Goal: Find specific page/section: Find specific page/section

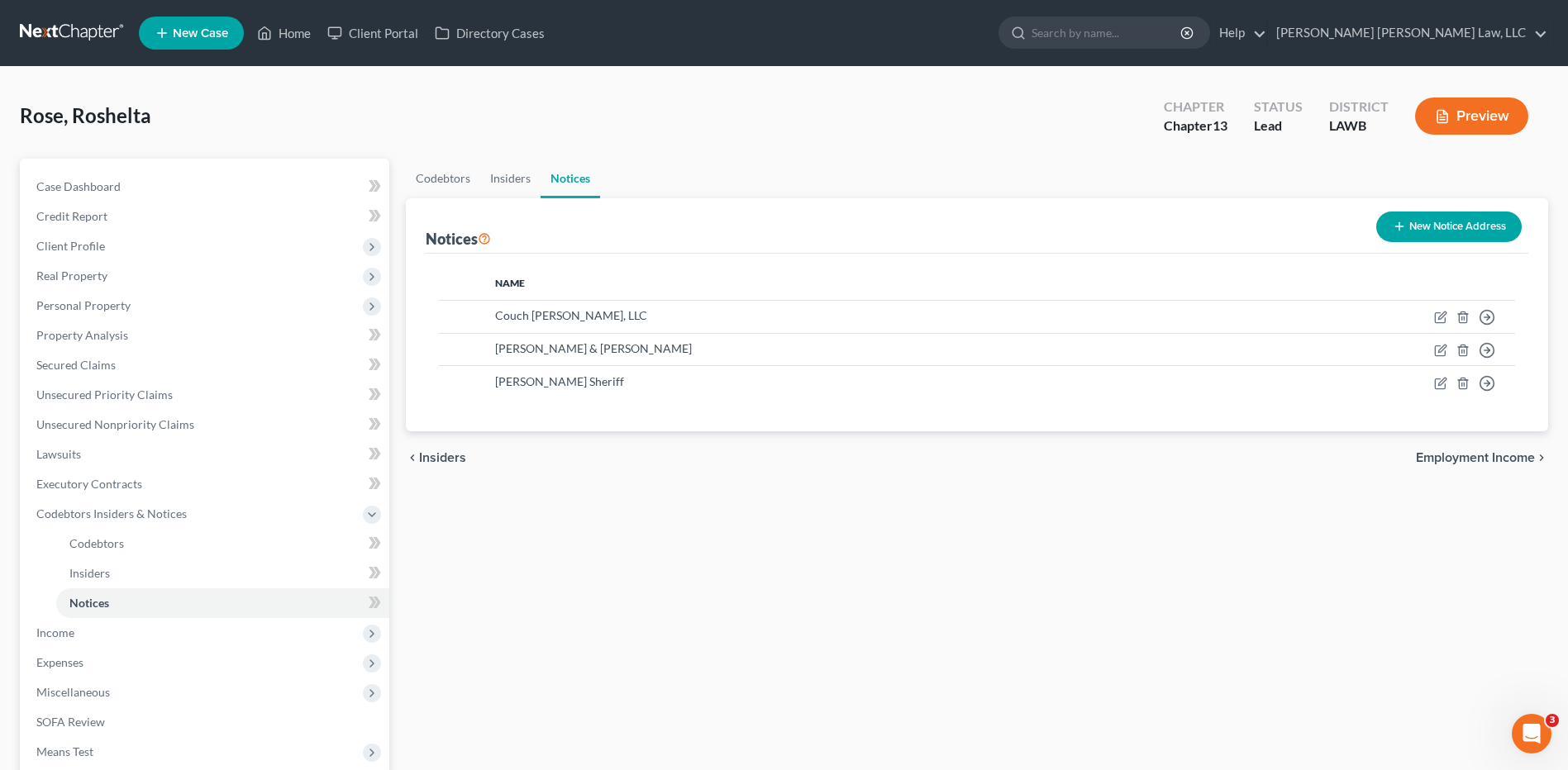
click at [50, 27] on link at bounding box center [73, 33] width 106 height 30
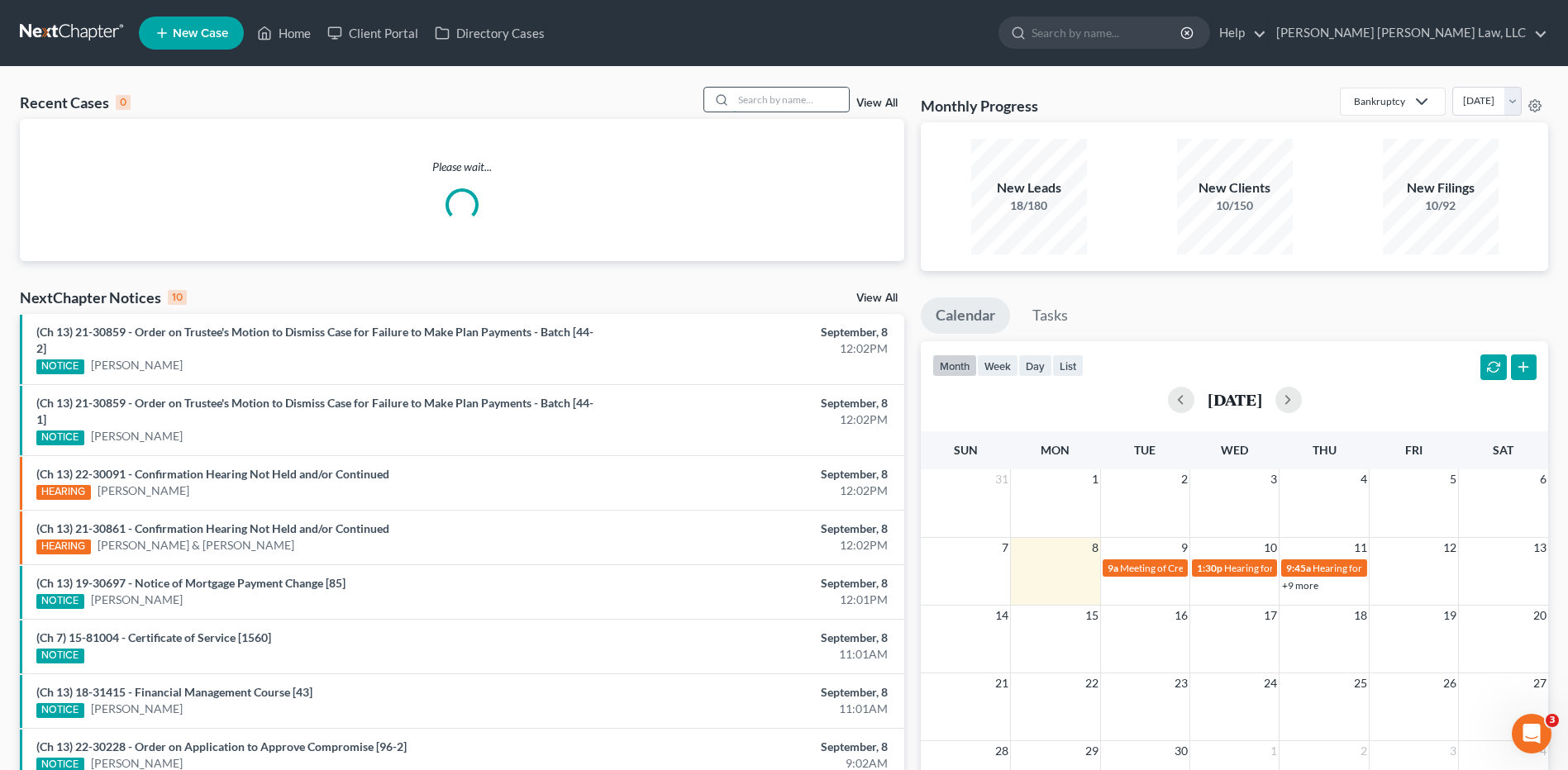
click at [744, 91] on input "search" at bounding box center [791, 99] width 115 height 24
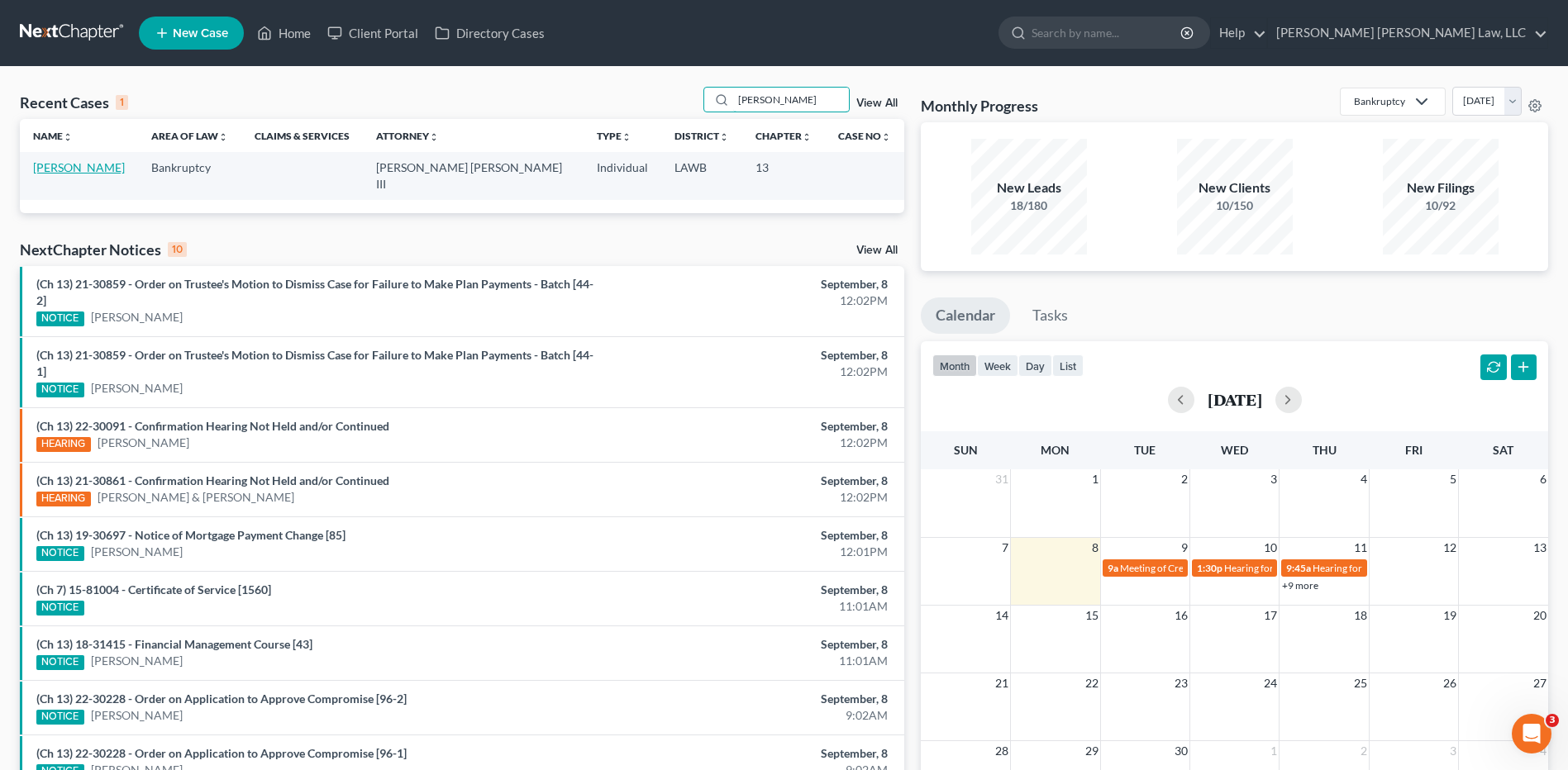
type input "folden"
click at [66, 165] on link "[PERSON_NAME]" at bounding box center [79, 168] width 92 height 14
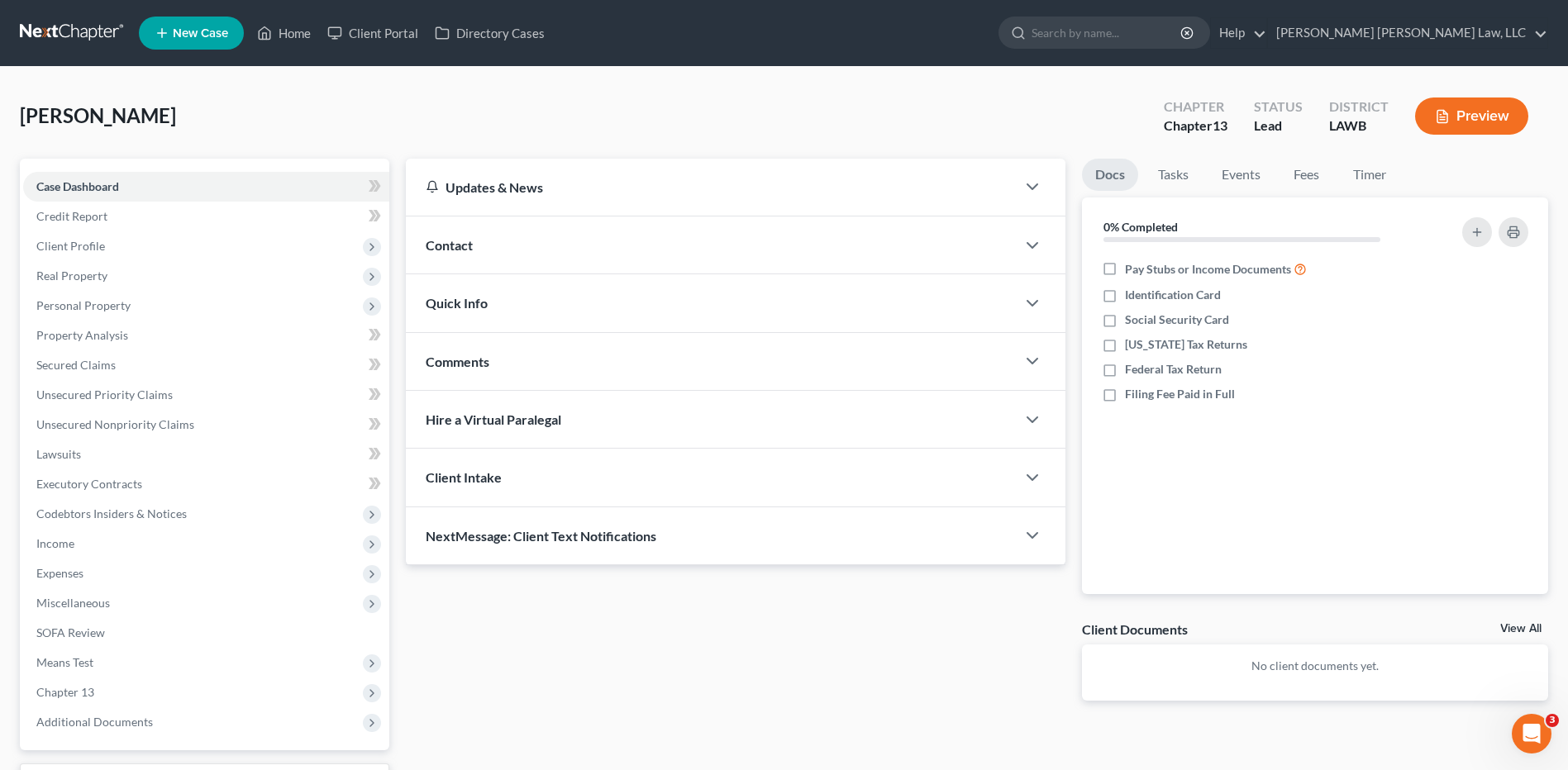
drag, startPoint x: 51, startPoint y: 26, endPoint x: 80, endPoint y: 28, distance: 29.1
click at [51, 26] on link at bounding box center [73, 33] width 106 height 30
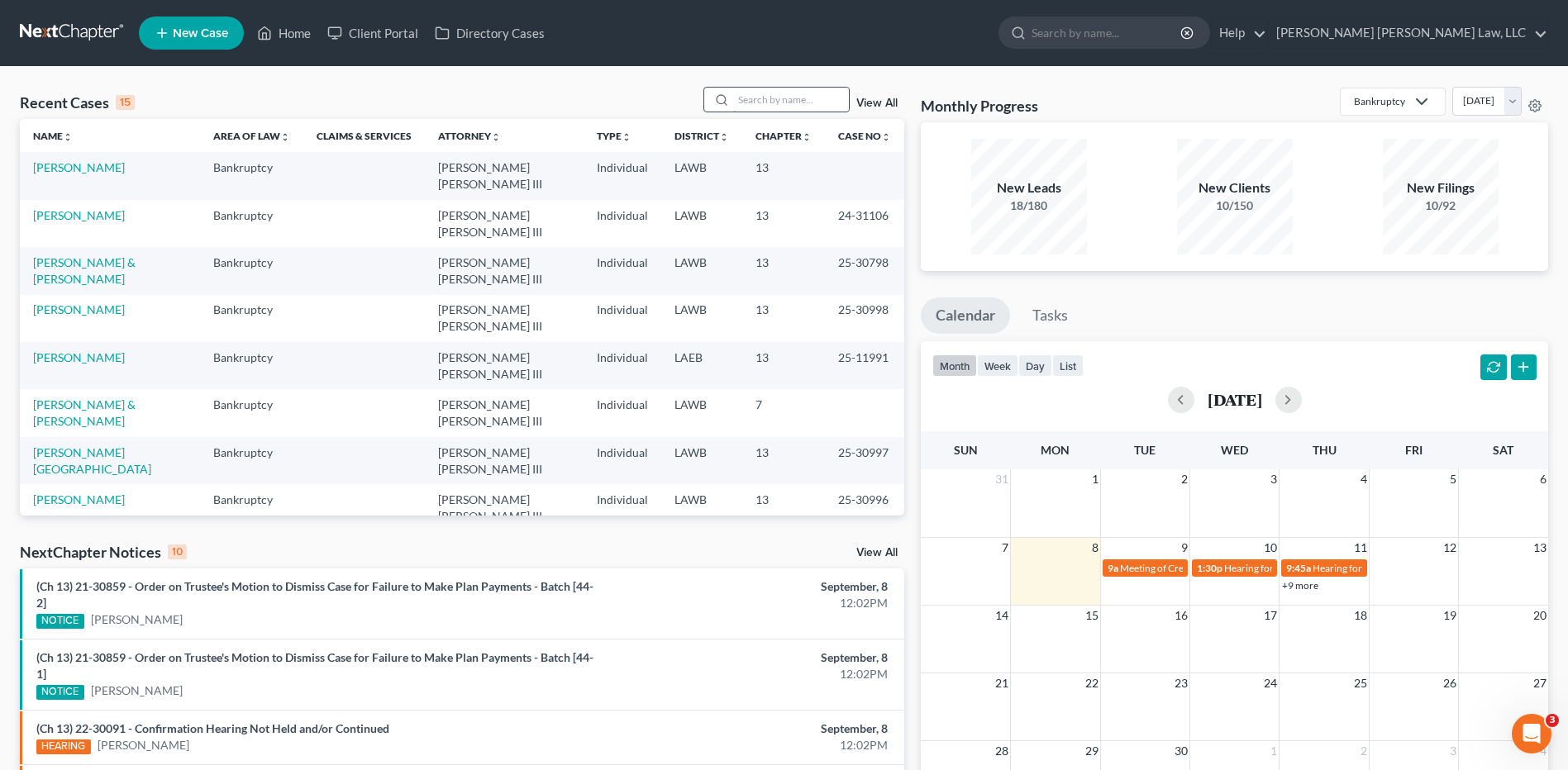
click at [794, 99] on input "search" at bounding box center [791, 99] width 115 height 24
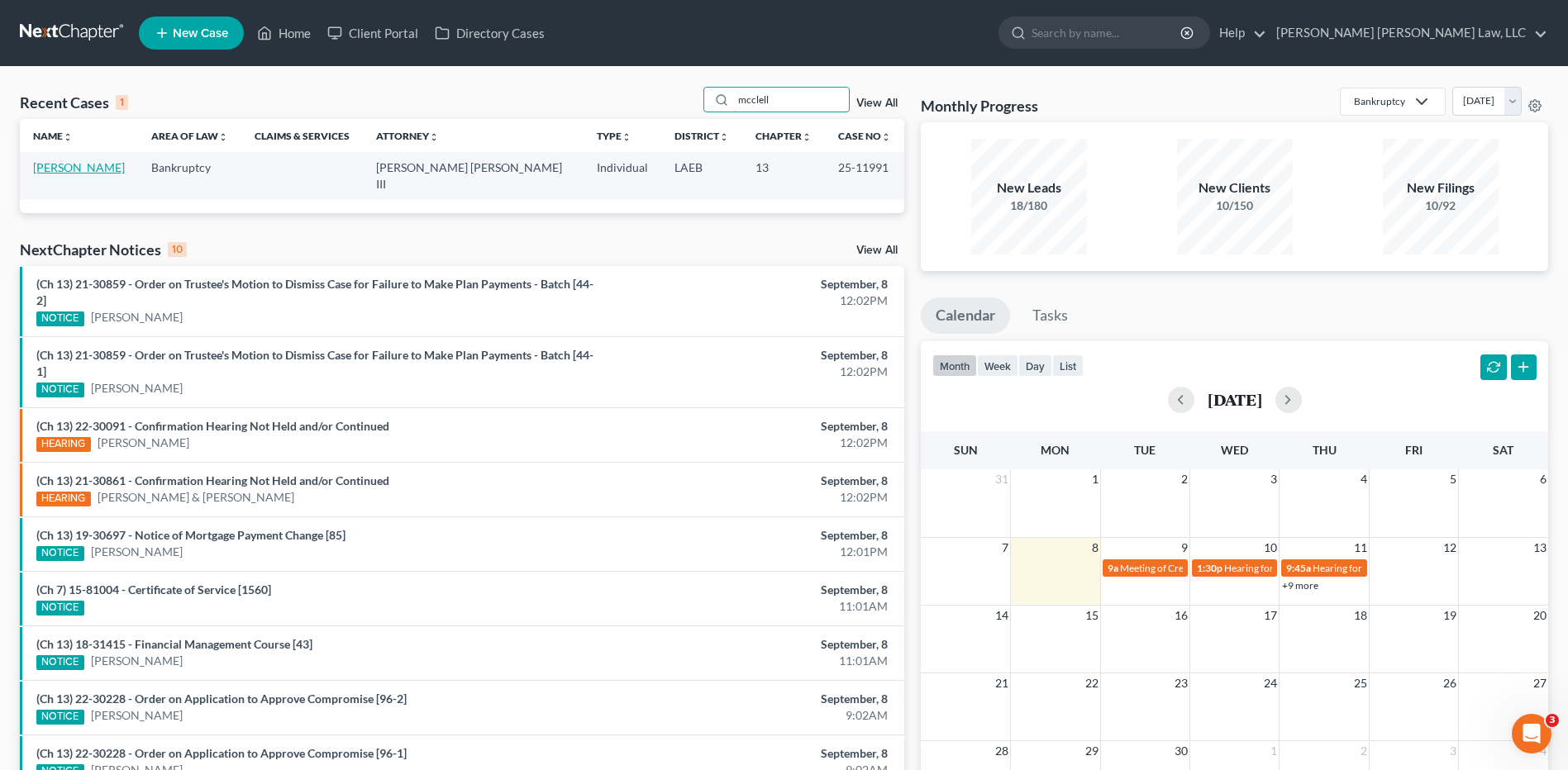
type input "mcclell"
click at [95, 164] on link "[PERSON_NAME]" at bounding box center [79, 168] width 92 height 14
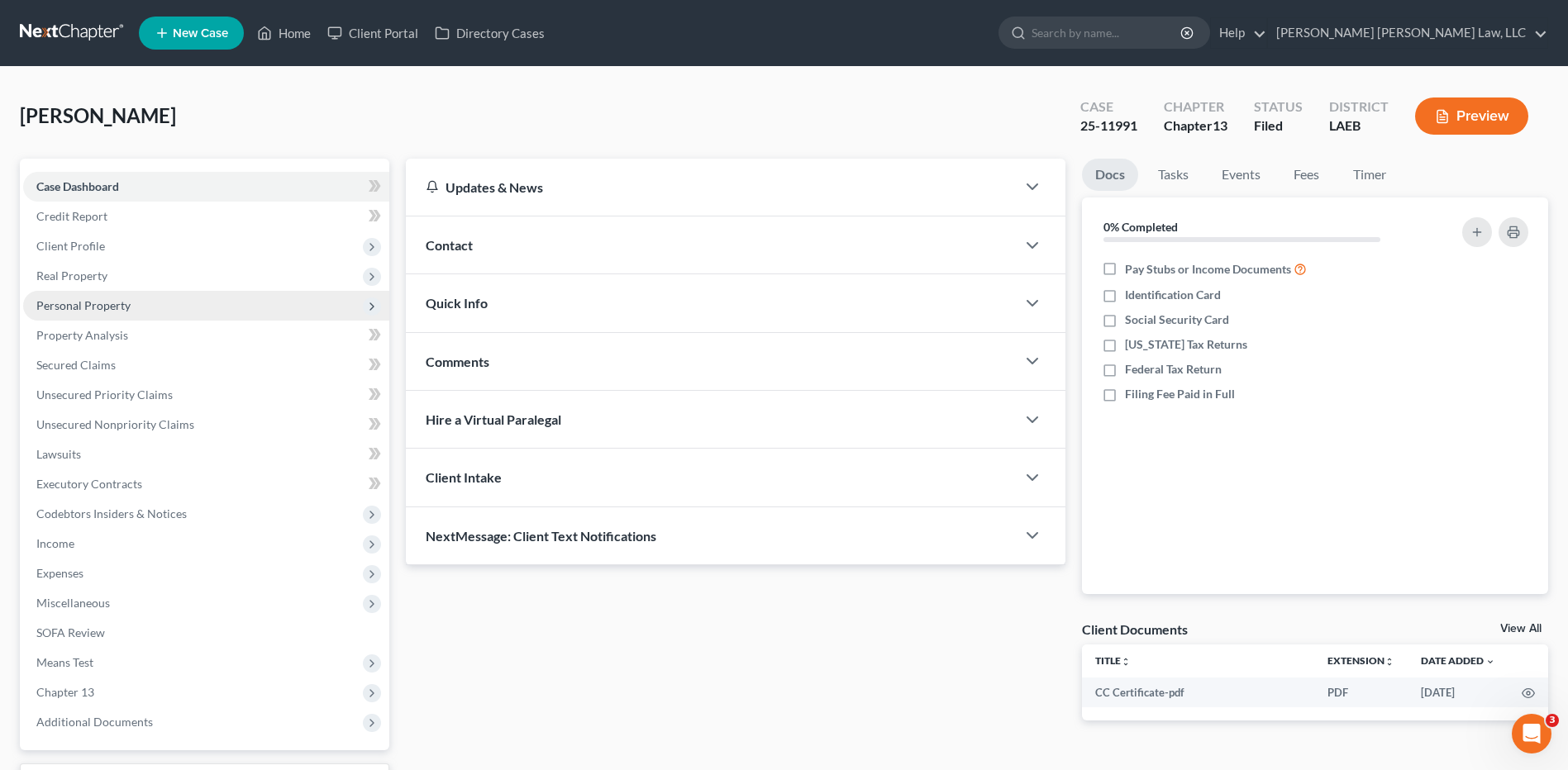
click at [56, 297] on span "Personal Property" at bounding box center [205, 306] width 366 height 30
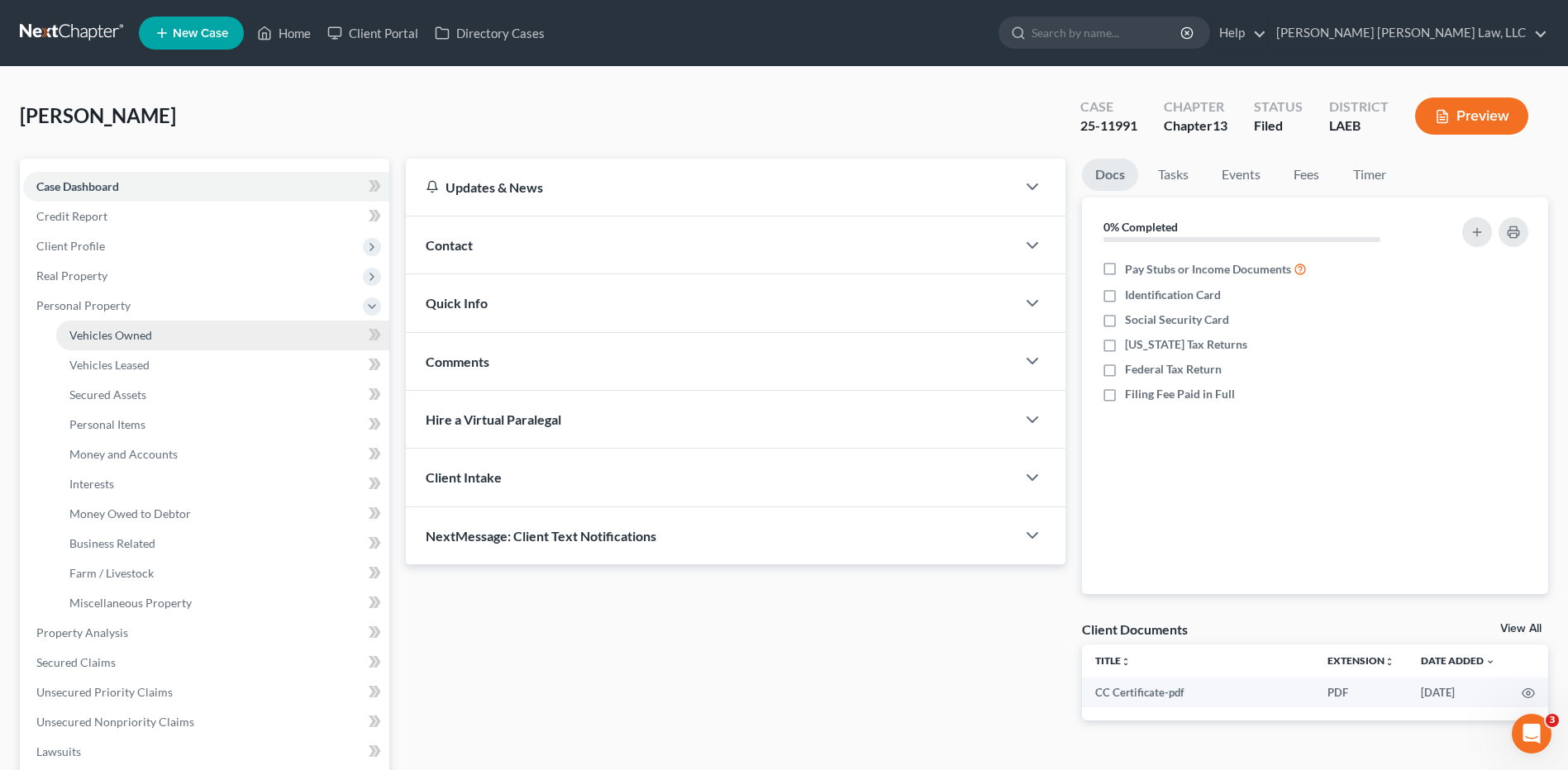
click at [100, 334] on span "Vehicles Owned" at bounding box center [110, 335] width 83 height 14
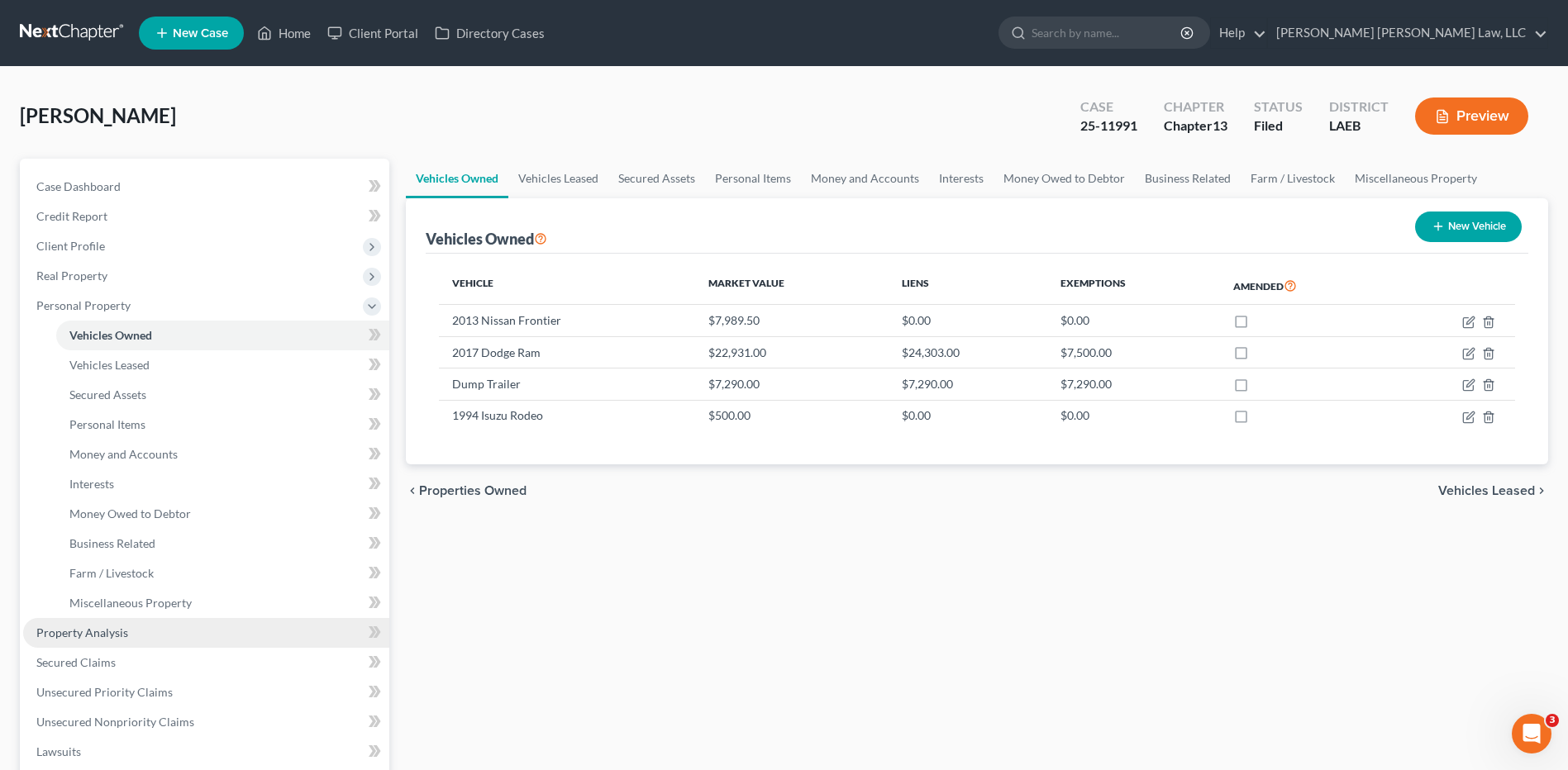
click at [69, 631] on span "Property Analysis" at bounding box center [82, 632] width 92 height 14
